Goal: Task Accomplishment & Management: Use online tool/utility

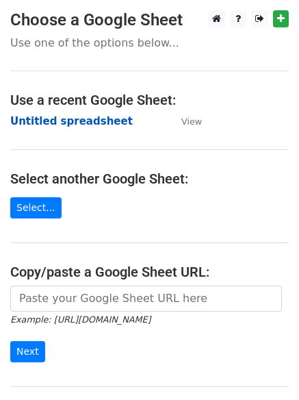
click at [79, 121] on strong "Untitled spreadsheet" at bounding box center [71, 121] width 123 height 12
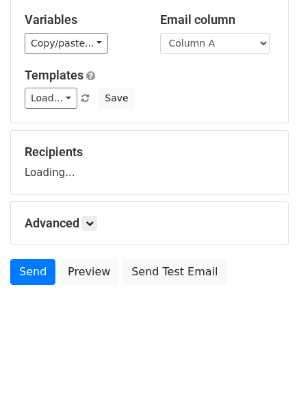
scroll to position [77, 0]
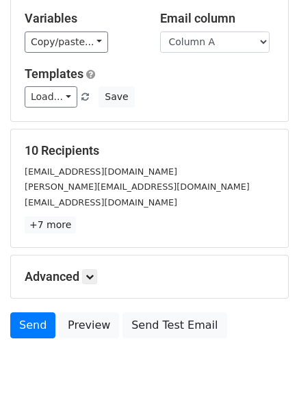
click at [95, 230] on p "+7 more" at bounding box center [150, 224] width 250 height 17
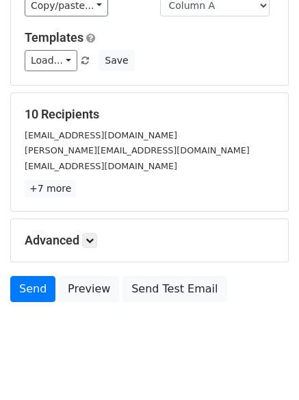
scroll to position [132, 0]
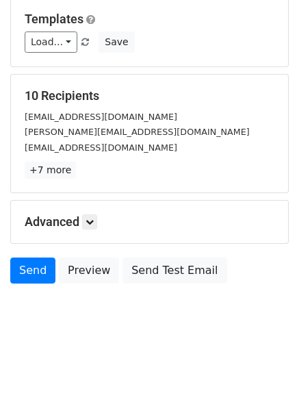
click at [95, 235] on div "Advanced Tracking Track Opens UTM Codes Track Clicks Filters Only include sprea…" at bounding box center [149, 222] width 277 height 42
click at [95, 230] on h5 "Advanced" at bounding box center [150, 221] width 250 height 15
click at [94, 218] on icon at bounding box center [90, 222] width 8 height 8
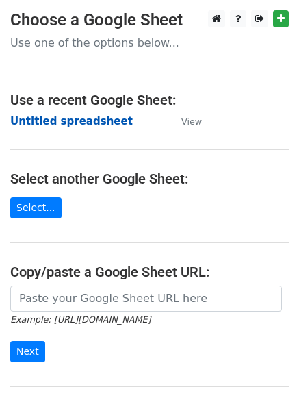
click at [59, 123] on strong "Untitled spreadsheet" at bounding box center [71, 121] width 123 height 12
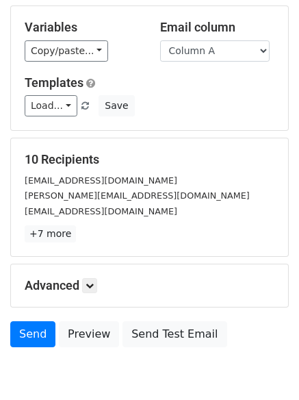
scroll to position [132, 0]
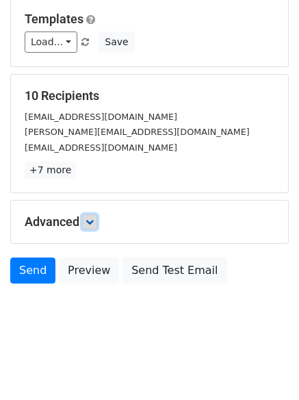
click at [92, 225] on icon at bounding box center [90, 222] width 8 height 8
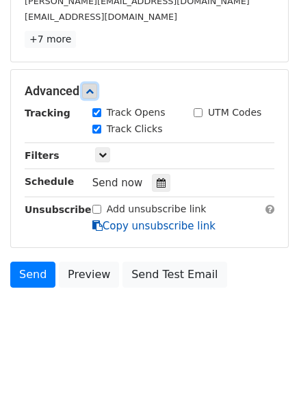
scroll to position [267, 0]
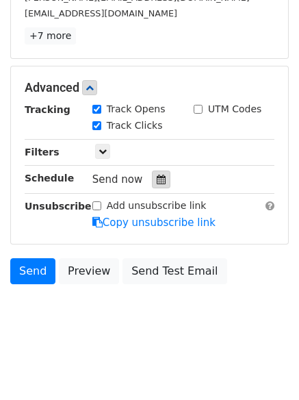
click at [157, 183] on icon at bounding box center [161, 180] width 9 height 10
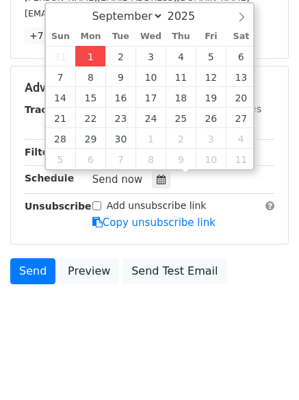
type input "2025-09-01 13:00"
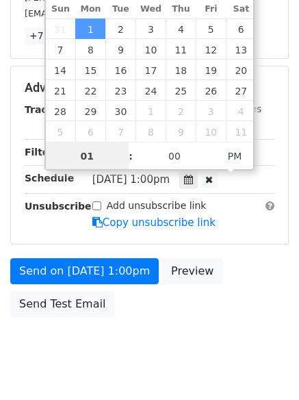
scroll to position [1, 0]
type input "4"
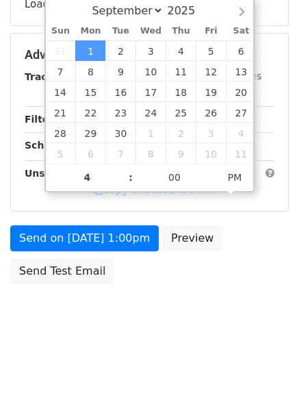
type input "2025-09-01 16:00"
click at [144, 314] on body "New Campaign Daily emails left: 50 Google Sheet: Untitled spreadsheet Variables…" at bounding box center [149, 56] width 299 height 580
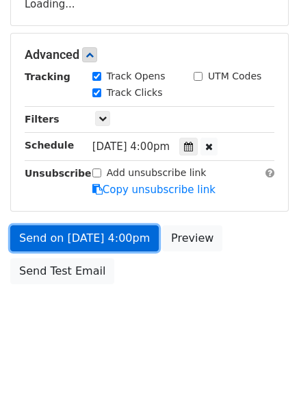
click at [109, 228] on link "Send on Sep 1 at 4:00pm" at bounding box center [84, 238] width 149 height 26
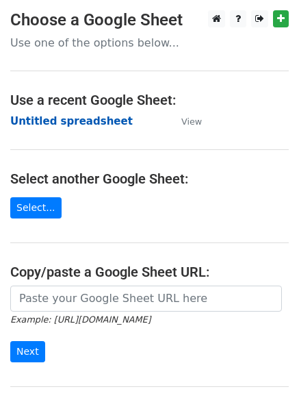
click at [67, 116] on strong "Untitled spreadsheet" at bounding box center [71, 121] width 123 height 12
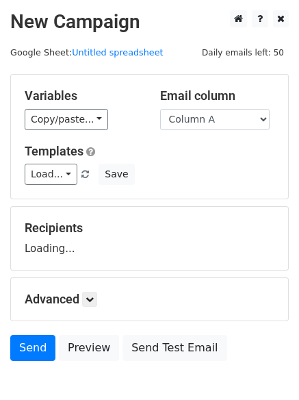
click at [209, 121] on select "Column A Column B Column C Column D Column E" at bounding box center [215, 119] width 110 height 21
select select "Column B"
click at [160, 109] on select "Column A Column B Column C Column D Column E" at bounding box center [215, 119] width 110 height 21
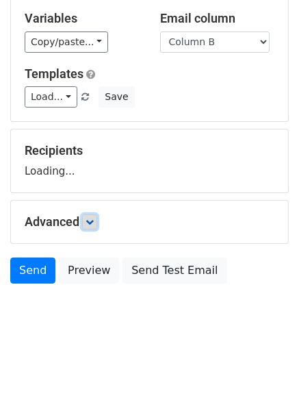
click at [97, 225] on link at bounding box center [89, 221] width 15 height 15
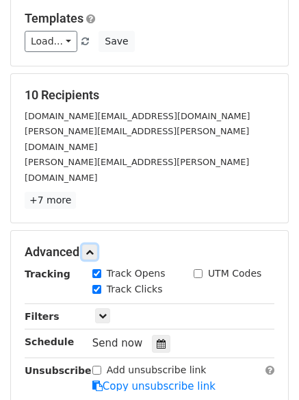
scroll to position [221, 0]
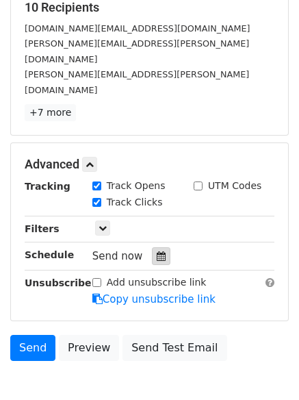
click at [157, 247] on div at bounding box center [161, 256] width 18 height 18
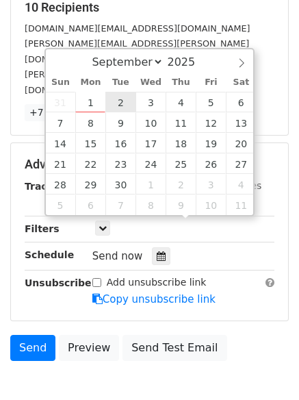
type input "2025-09-02 12:00"
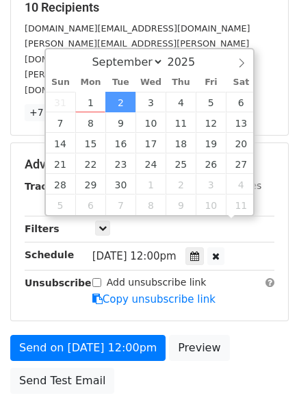
scroll to position [1, 0]
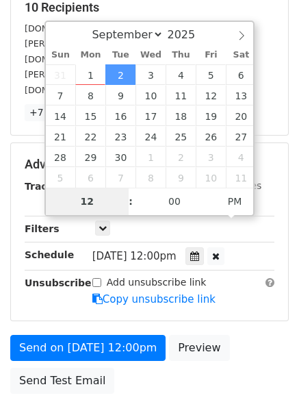
type input "5"
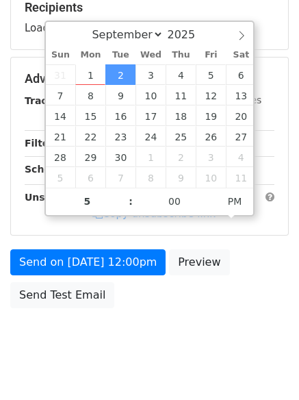
type input "2025-09-02 17:00"
click at [132, 296] on div "Send on Sep 2 at 12:00pm Preview Send Test Email" at bounding box center [149, 282] width 299 height 66
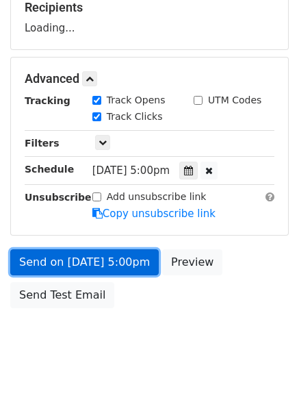
click at [125, 264] on link "Send on Sep 2 at 5:00pm" at bounding box center [84, 262] width 149 height 26
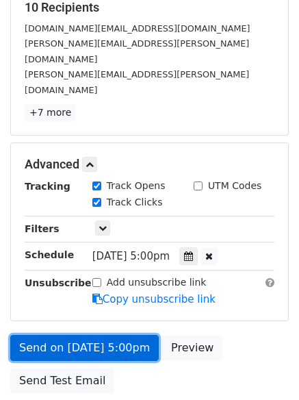
click at [119, 335] on link "Send on Sep 2 at 5:00pm" at bounding box center [84, 348] width 149 height 26
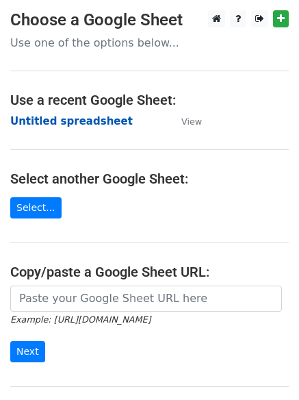
click at [83, 121] on strong "Untitled spreadsheet" at bounding box center [71, 121] width 123 height 12
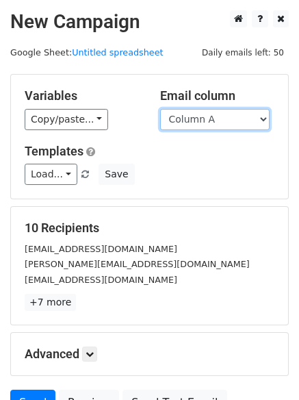
click at [243, 118] on select "Column A Column B Column C Column D Column E" at bounding box center [215, 119] width 110 height 21
select select "Column C"
click at [160, 109] on select "Column A Column B Column C Column D Column E" at bounding box center [215, 119] width 110 height 21
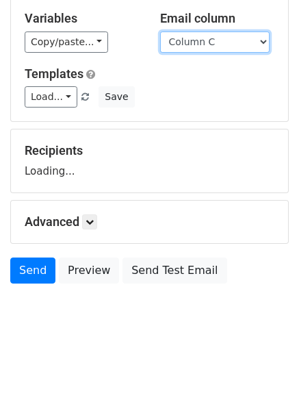
scroll to position [77, 0]
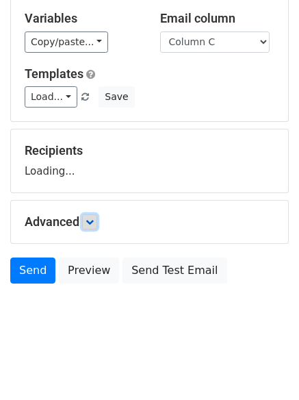
click at [97, 219] on link at bounding box center [89, 221] width 15 height 15
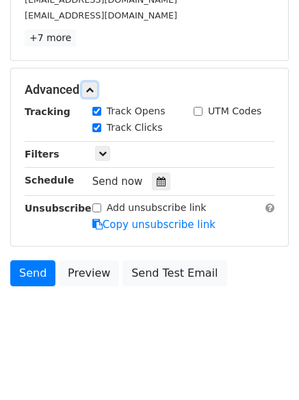
scroll to position [267, 0]
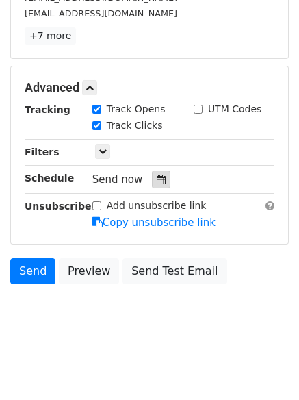
click at [160, 177] on div at bounding box center [161, 180] width 18 height 18
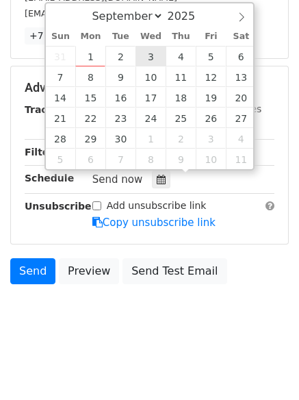
type input "2025-09-03 12:00"
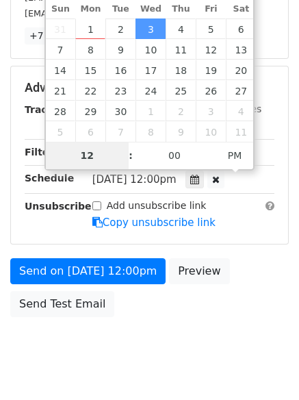
type input "6"
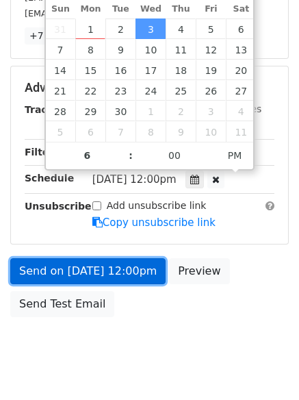
type input "2025-09-03 18:00"
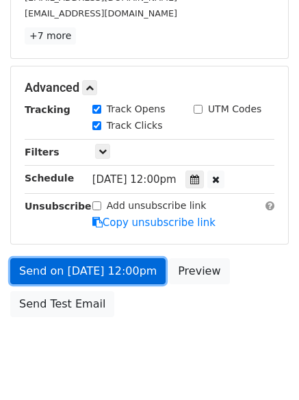
click at [136, 275] on link "Send on Sep 3 at 12:00pm" at bounding box center [88, 271] width 156 height 26
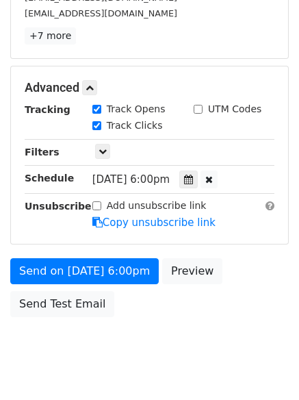
scroll to position [245, 0]
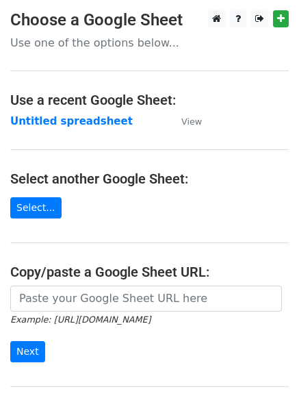
click at [80, 124] on strong "Untitled spreadsheet" at bounding box center [71, 121] width 123 height 12
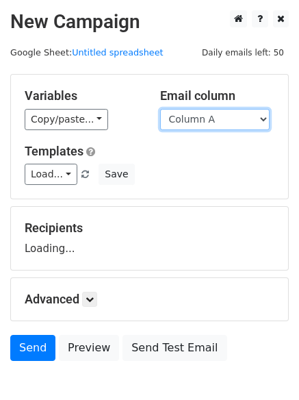
click at [227, 123] on select "Column A Column B Column C Column D Column E" at bounding box center [215, 119] width 110 height 21
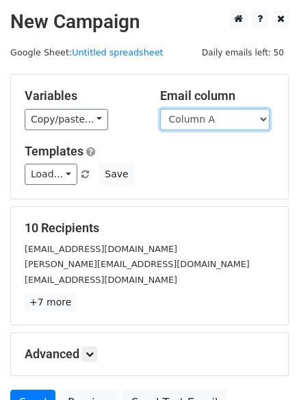
drag, startPoint x: 225, startPoint y: 119, endPoint x: 223, endPoint y: 129, distance: 10.6
click at [225, 119] on select "Column A Column B Column C Column D Column E" at bounding box center [215, 119] width 110 height 21
select select "Column D"
click at [160, 109] on select "Column A Column B Column C Column D Column E" at bounding box center [215, 119] width 110 height 21
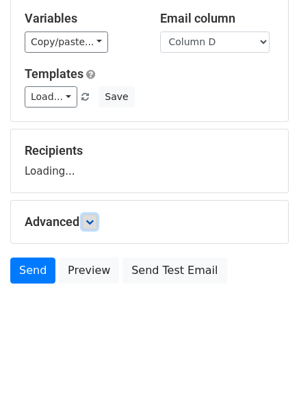
click at [89, 215] on link at bounding box center [89, 221] width 15 height 15
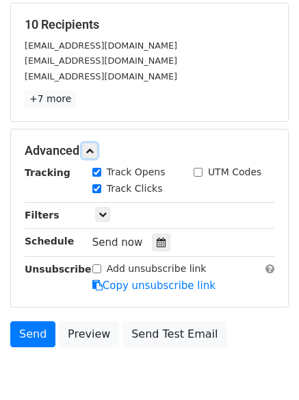
scroll to position [208, 0]
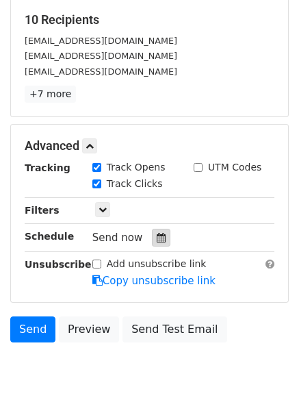
click at [161, 239] on div at bounding box center [161, 238] width 18 height 18
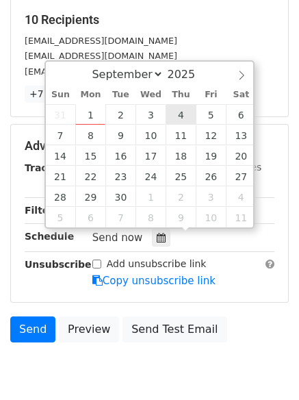
type input "2025-09-04 12:00"
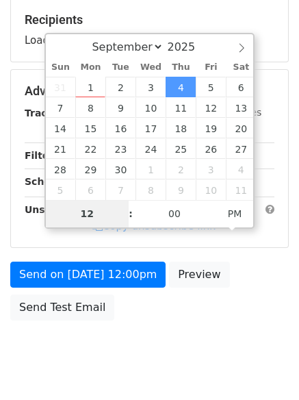
type input "7"
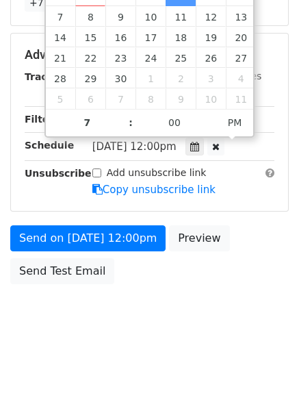
type input "2025-09-04 19:00"
click at [138, 329] on body "New Campaign Daily emails left: 50 Google Sheet: Untitled spreadsheet Variables…" at bounding box center [149, 28] width 299 height 635
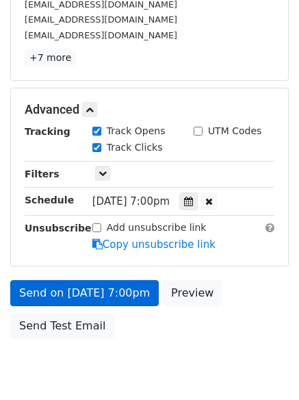
scroll to position [299, 0]
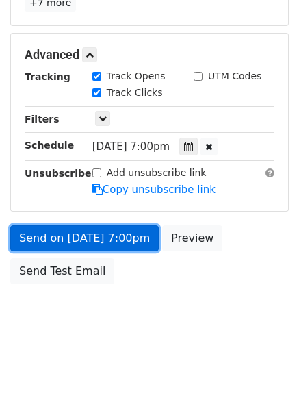
click at [94, 244] on link "Send on Sep 4 at 7:00pm" at bounding box center [84, 238] width 149 height 26
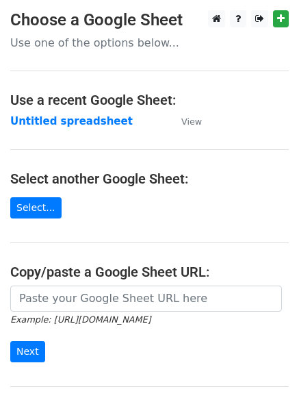
click at [99, 130] on main "Choose a Google Sheet Use one of the options below... Use a recent Google Sheet…" at bounding box center [149, 222] width 299 height 425
click at [99, 125] on strong "Untitled spreadsheet" at bounding box center [71, 121] width 123 height 12
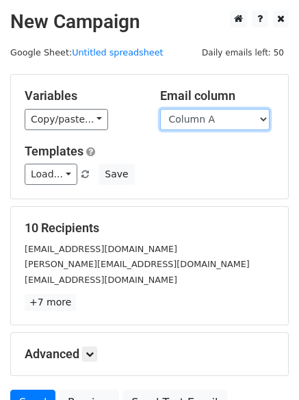
drag, startPoint x: 215, startPoint y: 119, endPoint x: 216, endPoint y: 126, distance: 6.9
click at [215, 119] on select "Column A Column B Column C Column D Column E" at bounding box center [215, 119] width 110 height 21
select select "Column E"
click at [160, 109] on select "Column A Column B Column C Column D Column E" at bounding box center [215, 119] width 110 height 21
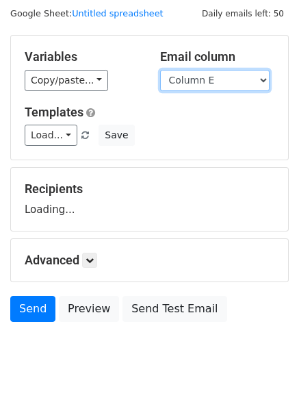
scroll to position [77, 0]
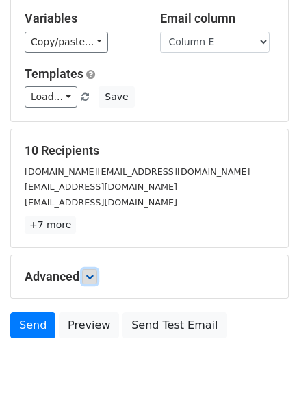
click at [90, 278] on icon at bounding box center [90, 277] width 8 height 8
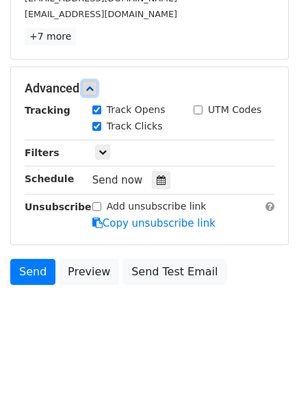
scroll to position [267, 0]
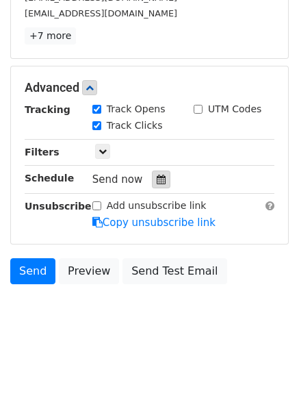
click at [158, 182] on icon at bounding box center [161, 180] width 9 height 10
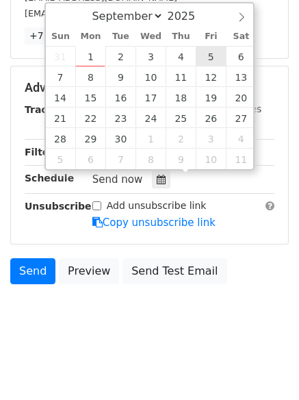
type input "[DATE] 12:00"
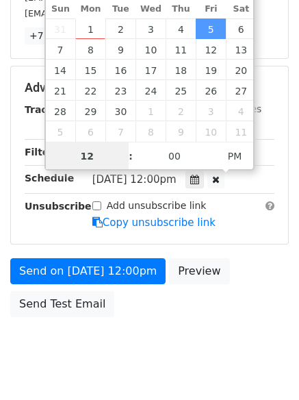
scroll to position [1, 0]
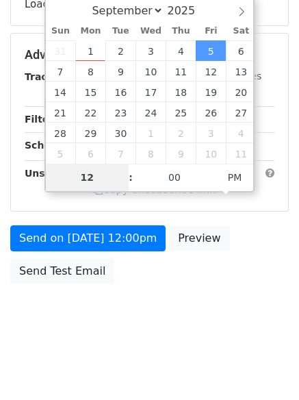
type input "8"
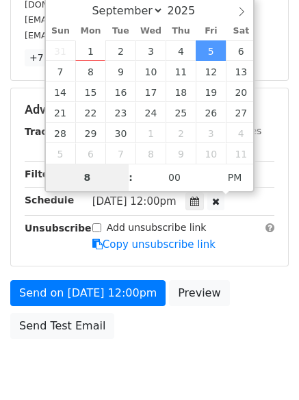
scroll to position [267, 0]
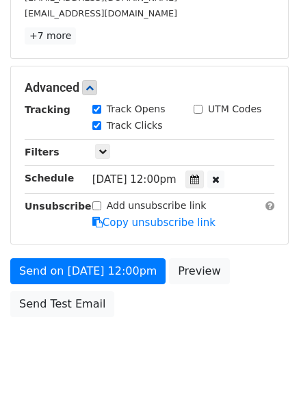
type input "[DATE] 20:00"
click at [165, 360] on body "New Campaign Daily emails left: 50 Google Sheet: Untitled spreadsheet Variables…" at bounding box center [149, 61] width 299 height 635
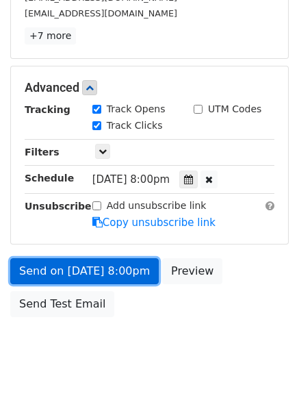
click at [132, 275] on link "Send on [DATE] 8:00pm" at bounding box center [84, 271] width 149 height 26
